Goal: Task Accomplishment & Management: Manage account settings

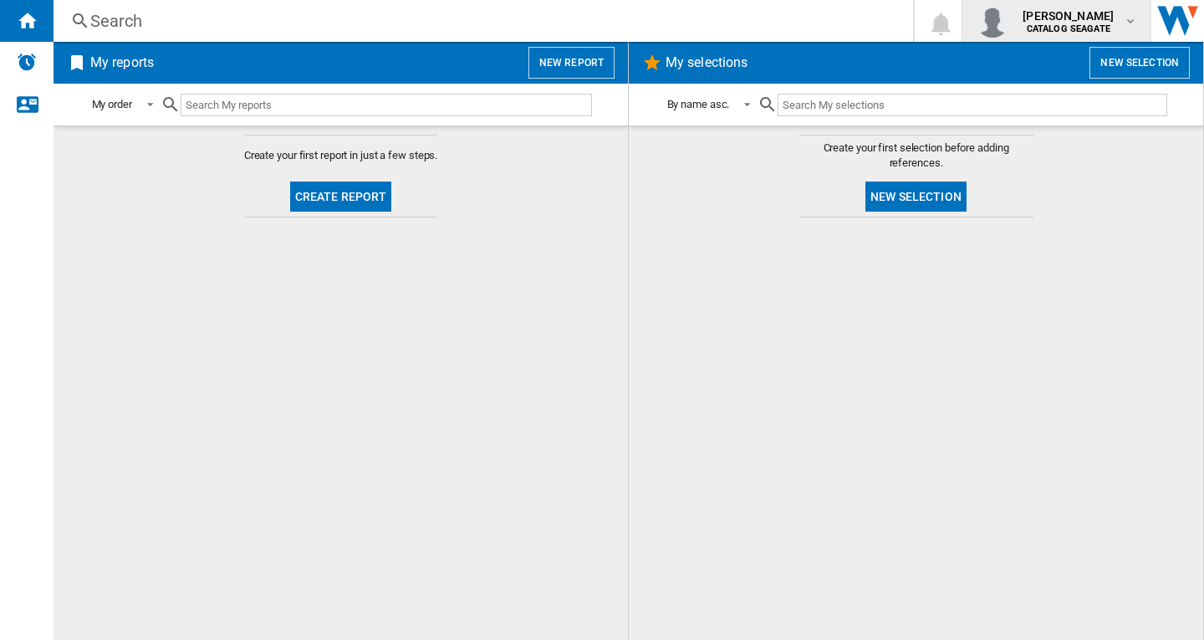
click at [1067, 17] on span "[PERSON_NAME]" at bounding box center [1068, 16] width 91 height 17
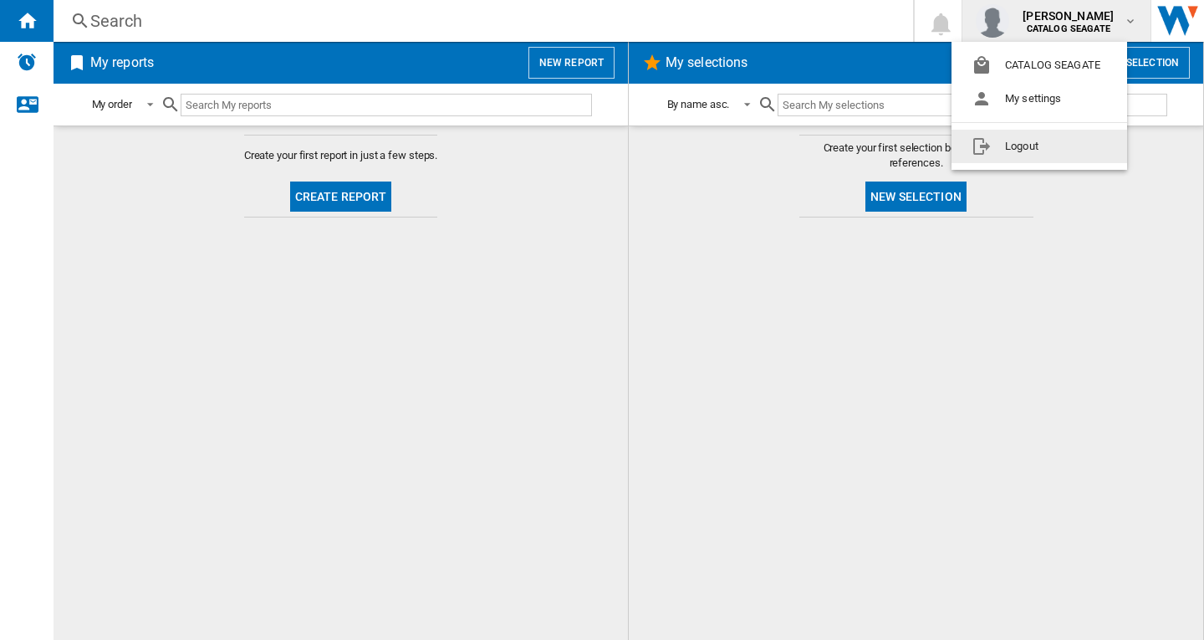
click at [1043, 146] on button "Logout" at bounding box center [1040, 146] width 176 height 33
